Goal: Information Seeking & Learning: Learn about a topic

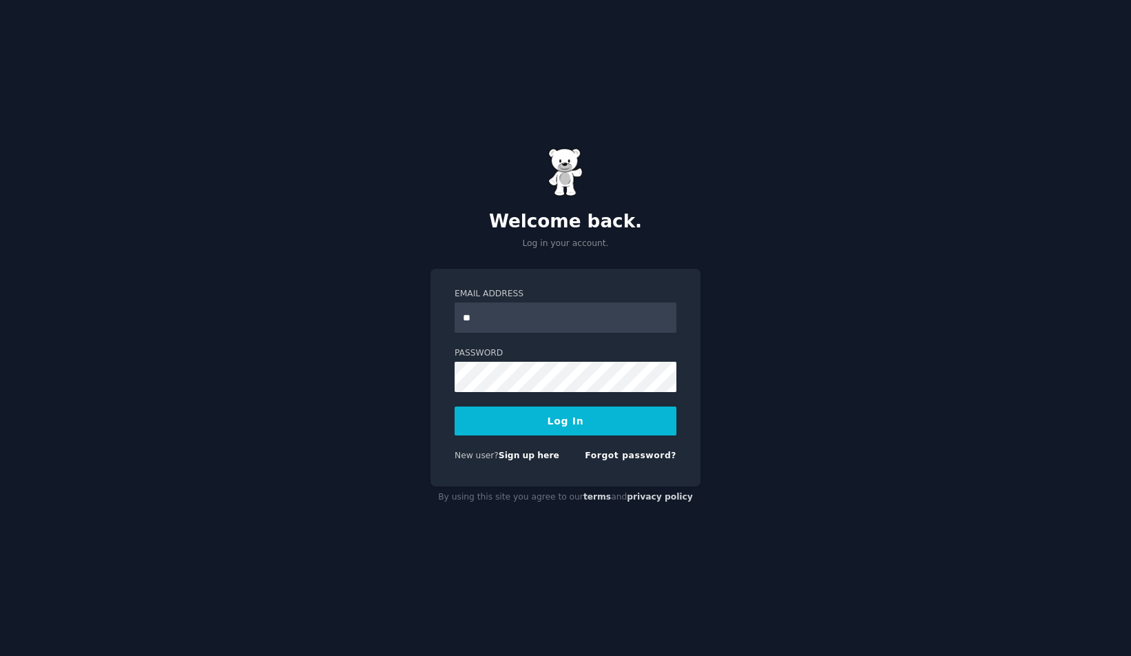
type input "**********"
click at [567, 413] on button "Log In" at bounding box center [566, 420] width 222 height 29
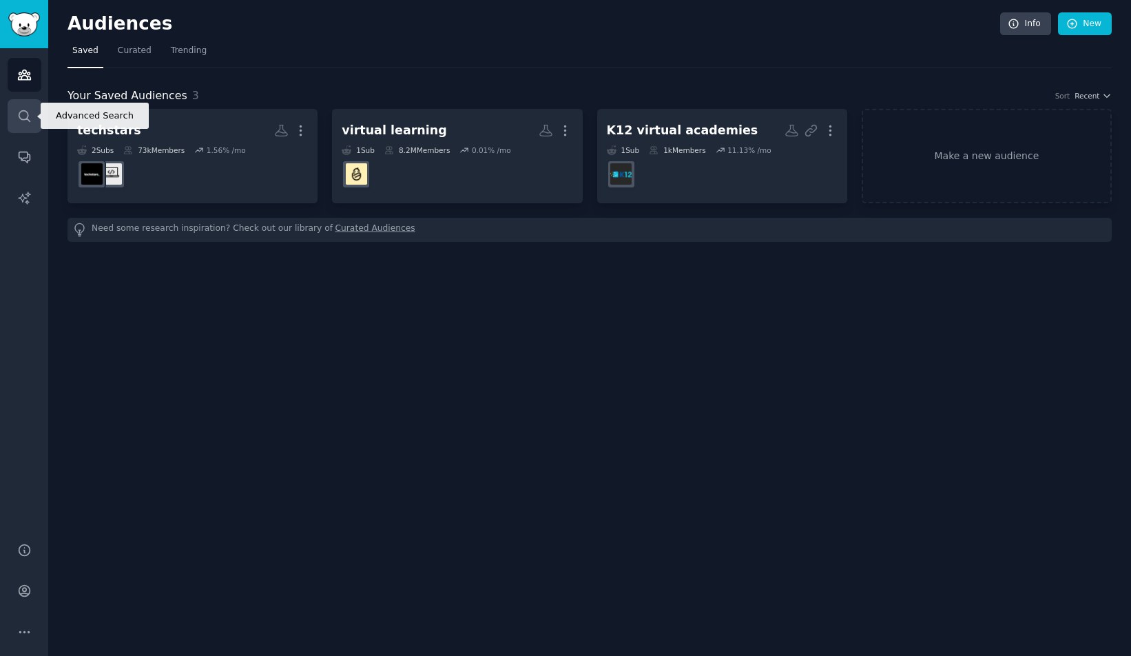
click at [13, 124] on link "Search" at bounding box center [25, 116] width 34 height 34
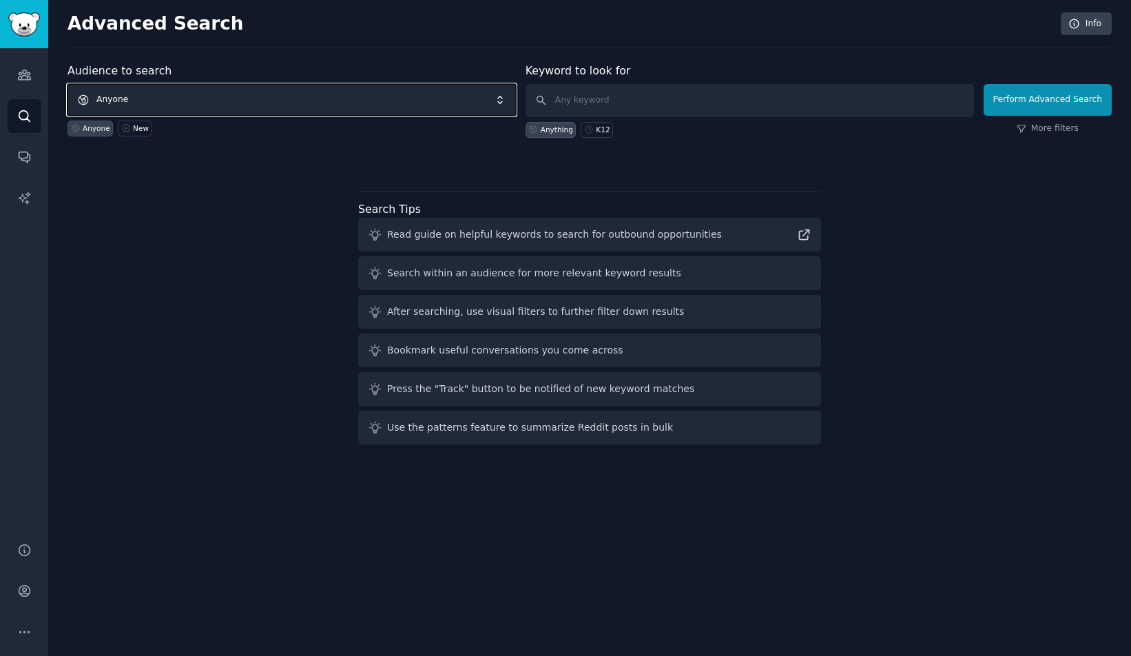
click at [364, 101] on span "Anyone" at bounding box center [291, 100] width 448 height 32
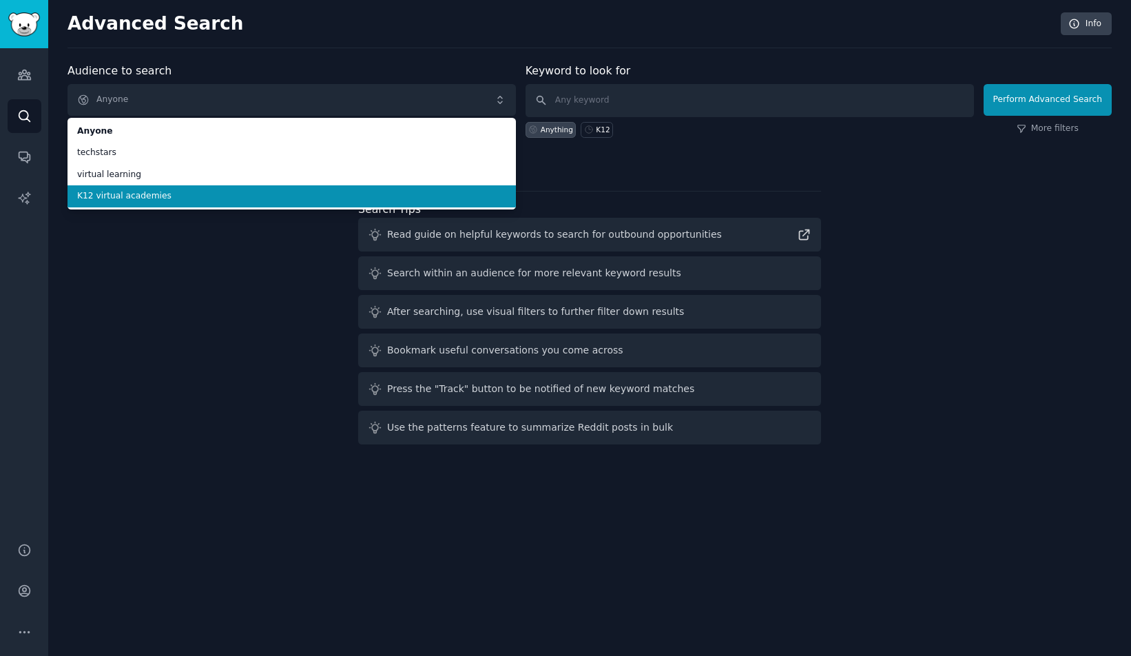
click at [236, 187] on li "K12 virtual academies" at bounding box center [291, 196] width 448 height 22
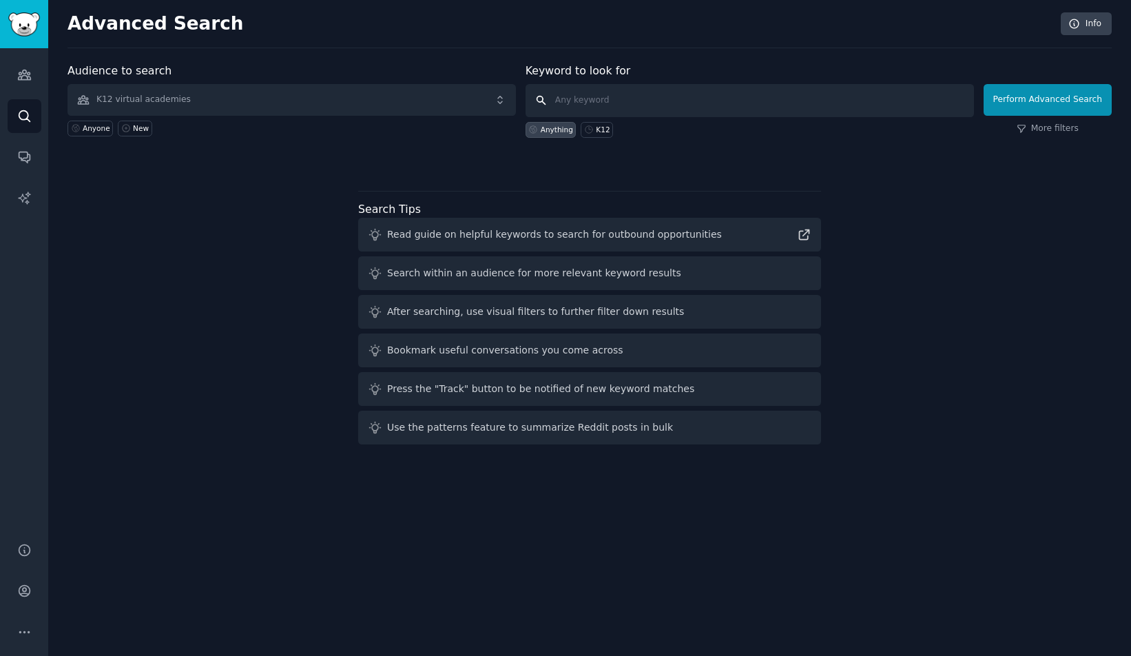
click at [587, 101] on input "text" at bounding box center [749, 100] width 448 height 33
type input "canvas"
click button "Perform Advanced Search" at bounding box center [1047, 100] width 128 height 32
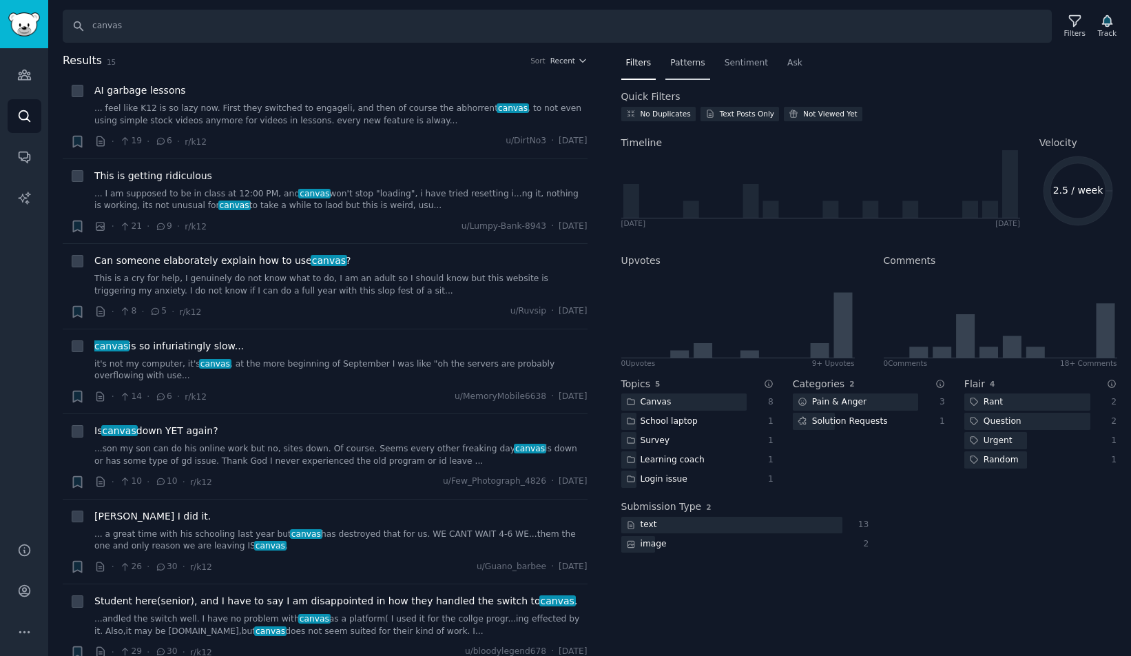
click at [682, 67] on span "Patterns" at bounding box center [687, 63] width 34 height 12
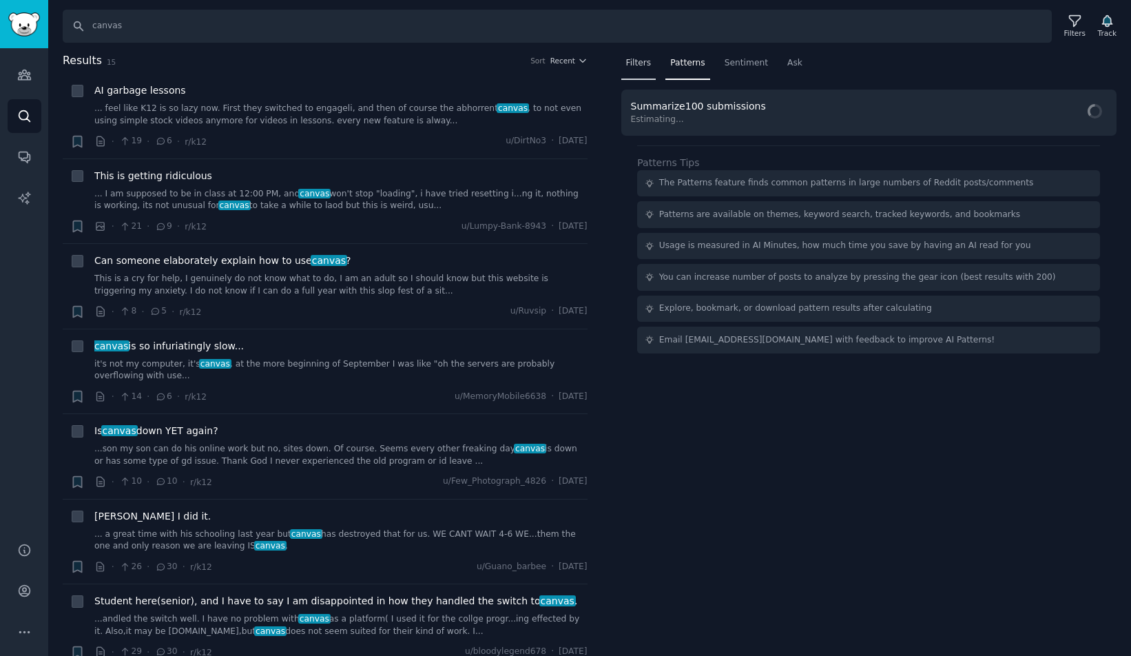
click at [638, 70] on div "Filters" at bounding box center [638, 66] width 35 height 28
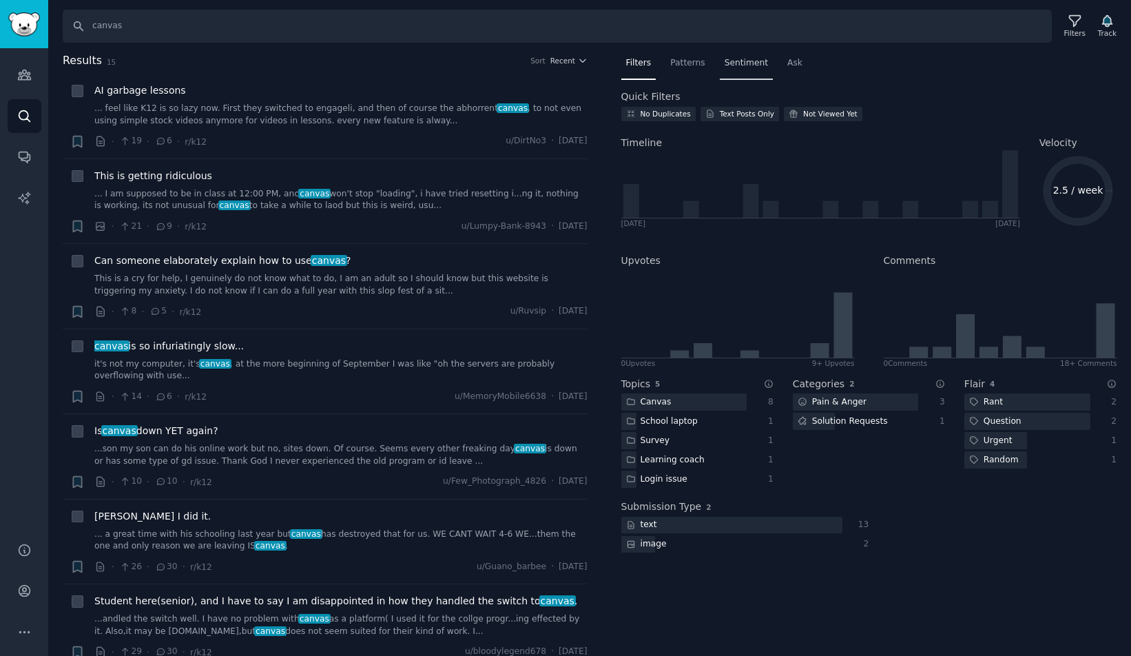
click at [744, 60] on span "Sentiment" at bounding box center [745, 63] width 43 height 12
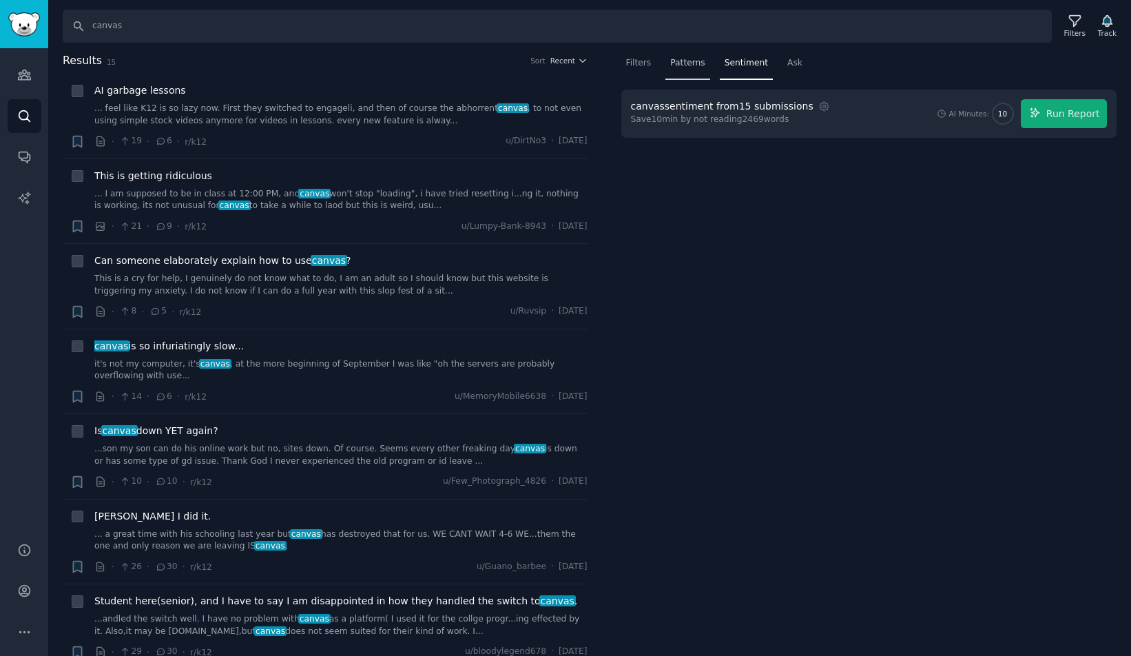
click at [696, 63] on span "Patterns" at bounding box center [687, 63] width 34 height 12
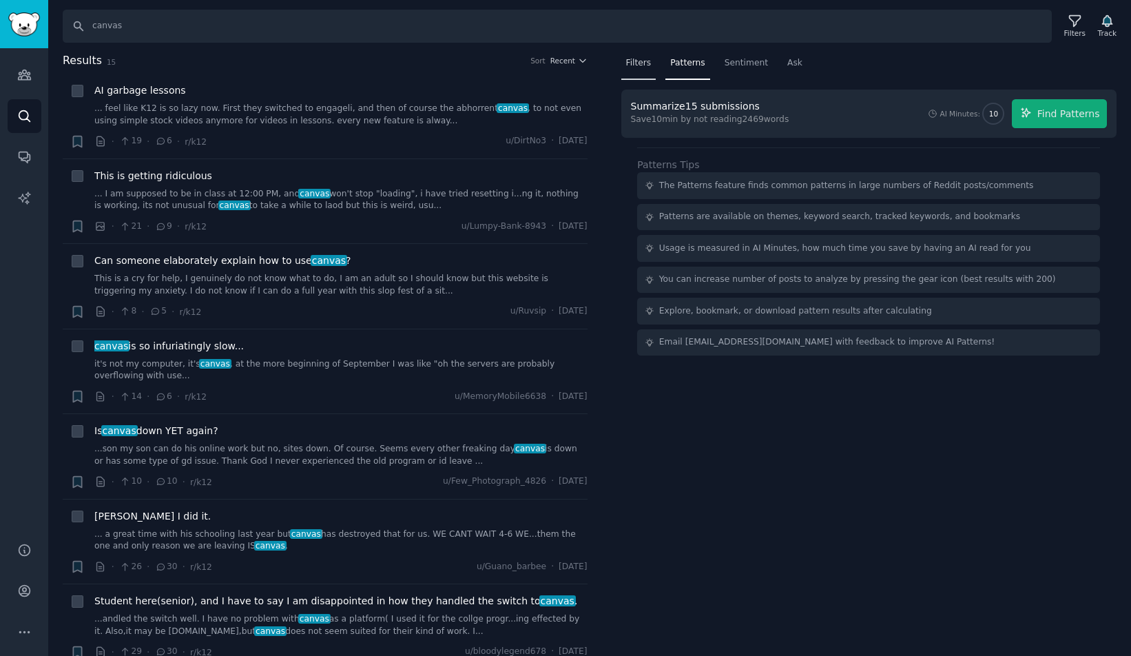
click at [645, 63] on span "Filters" at bounding box center [638, 63] width 25 height 12
